Goal: Transaction & Acquisition: Purchase product/service

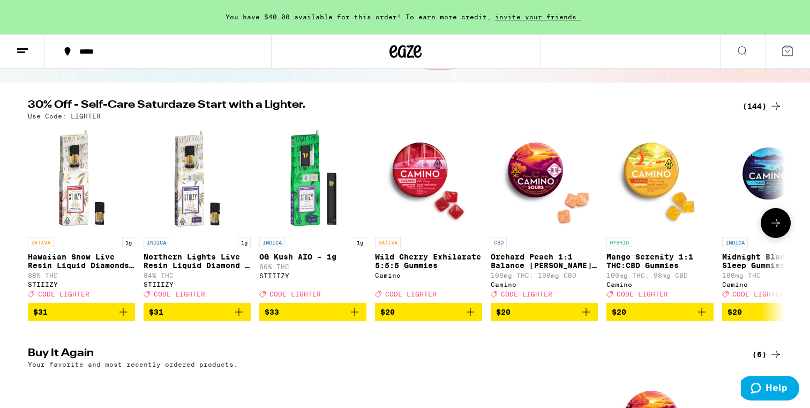
scroll to position [155, 0]
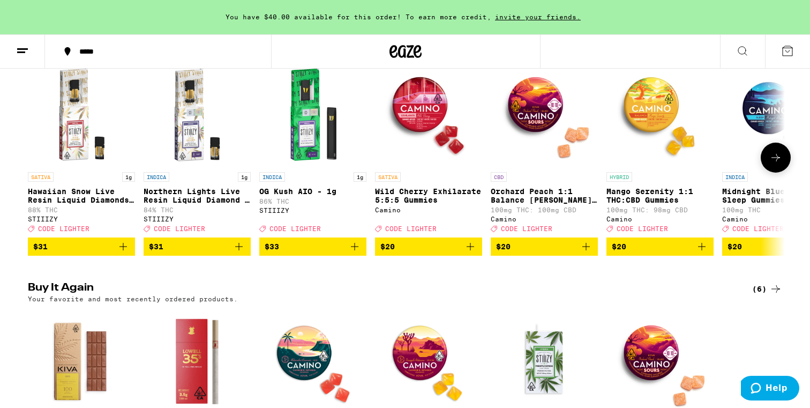
scroll to position [160, 0]
